Goal: Task Accomplishment & Management: Manage account settings

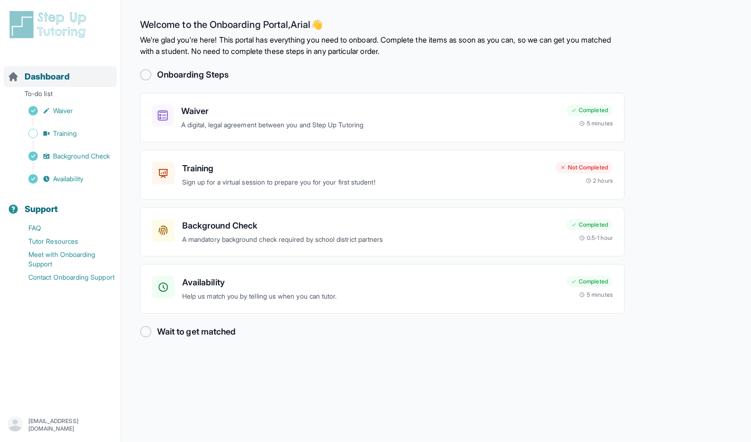
click at [59, 70] on span "Dashboard" at bounding box center [47, 76] width 45 height 13
click at [65, 81] on span "Dashboard" at bounding box center [47, 76] width 45 height 13
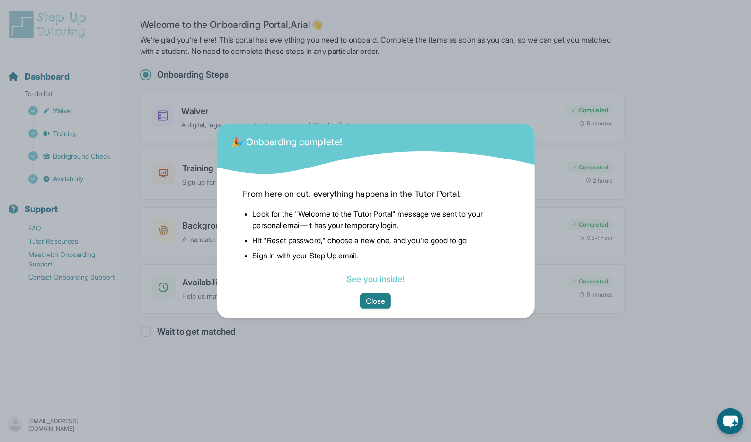
click at [376, 299] on button "Close" at bounding box center [375, 301] width 31 height 15
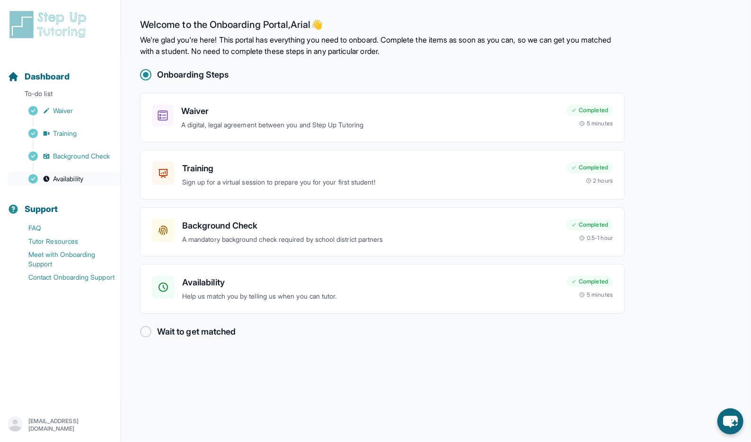
click at [81, 176] on span "Availability" at bounding box center [68, 178] width 30 height 9
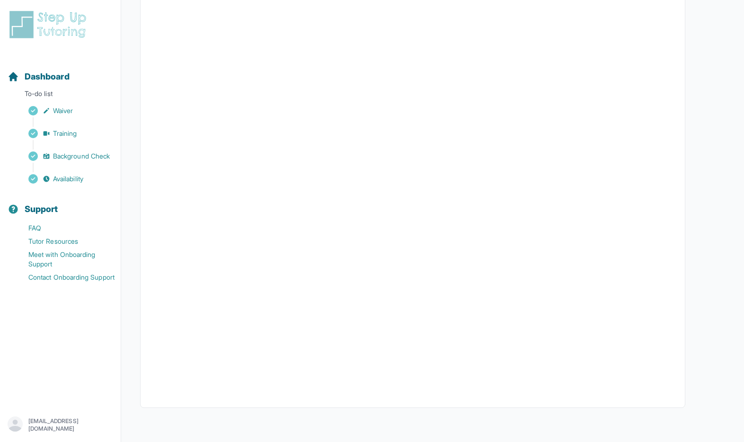
scroll to position [107, 0]
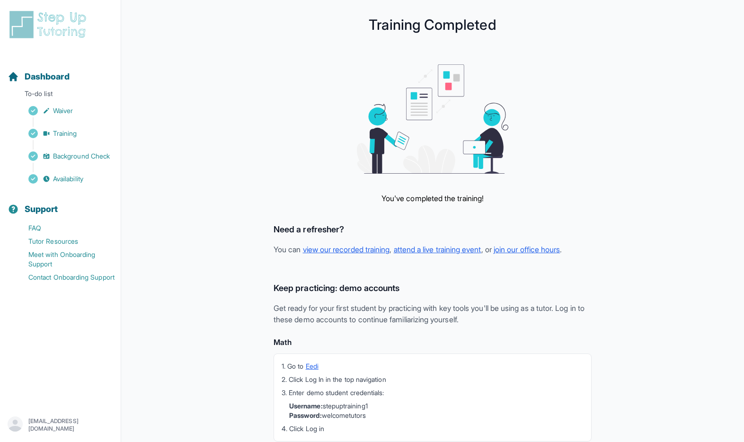
scroll to position [153, 0]
